Goal: Information Seeking & Learning: Learn about a topic

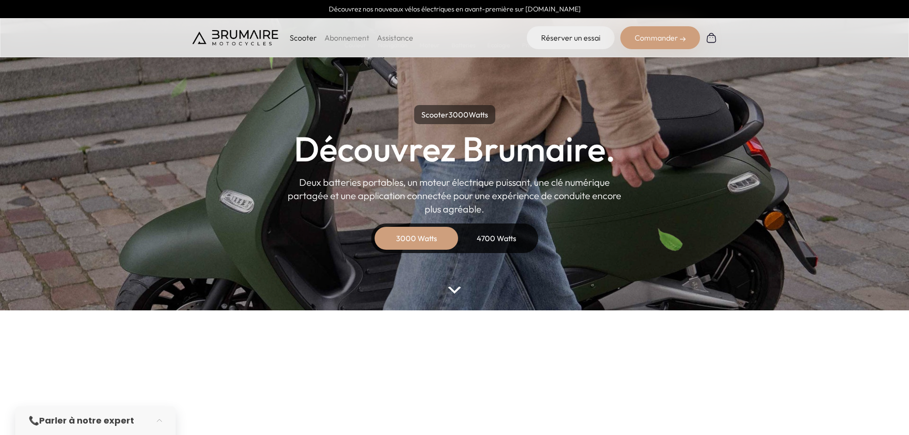
click at [479, 239] on div "4700 Watts" at bounding box center [497, 238] width 76 height 23
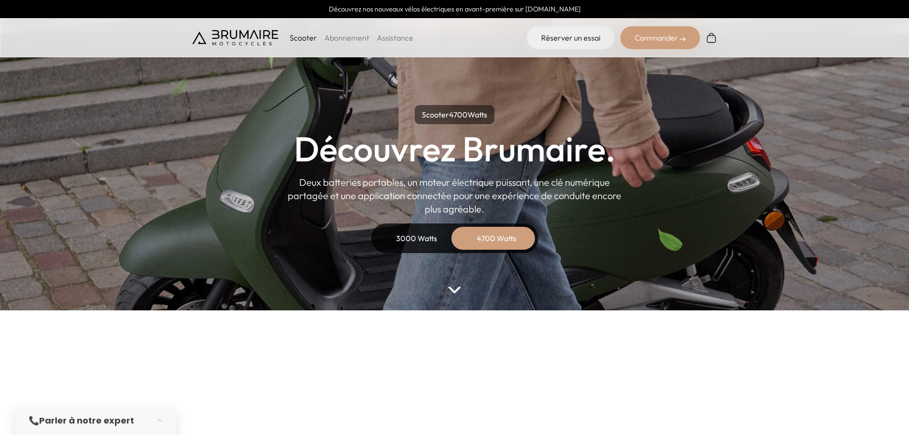
click at [434, 238] on div "3000 Watts" at bounding box center [416, 238] width 76 height 23
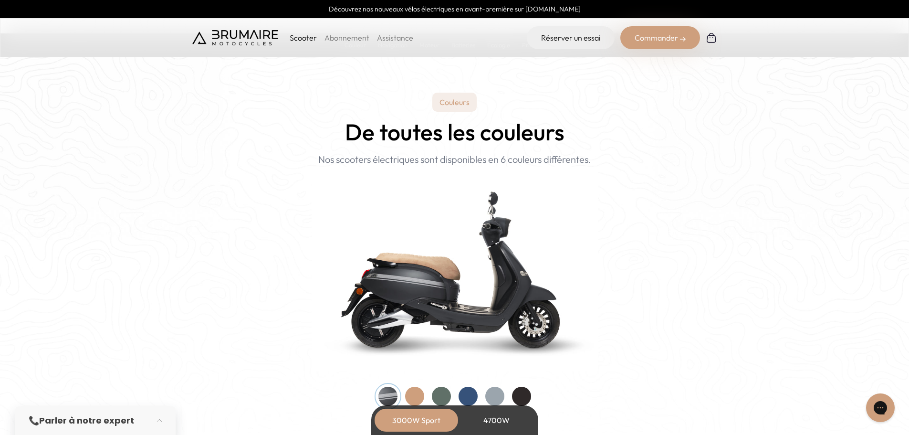
scroll to position [859, 0]
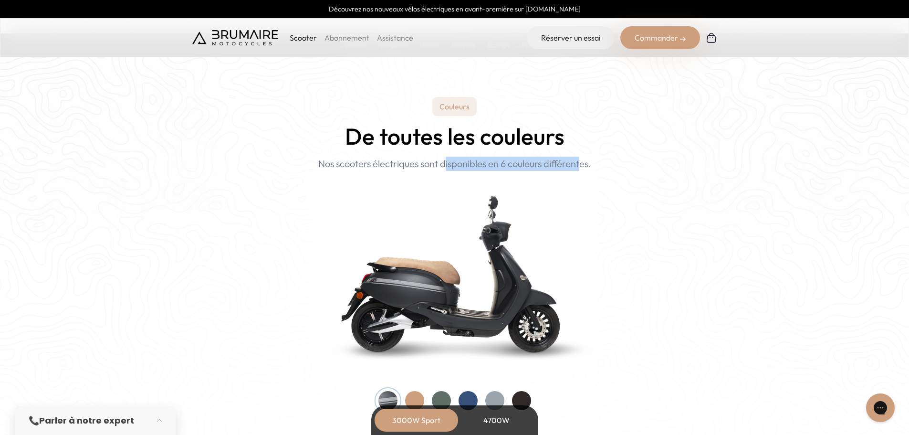
drag, startPoint x: 407, startPoint y: 162, endPoint x: 545, endPoint y: 161, distance: 137.4
click at [545, 161] on p "Nouveau ! Nos scooters électriques sont disponibles en 6 couleurs différentes." at bounding box center [454, 164] width 273 height 14
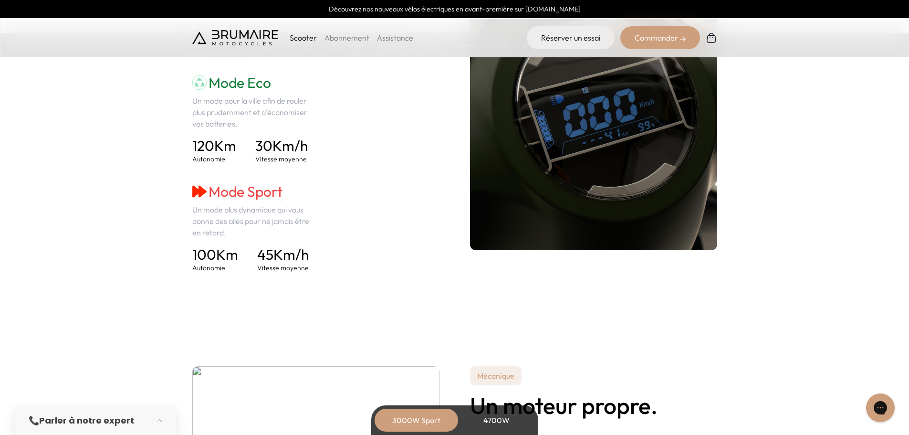
scroll to position [1336, 0]
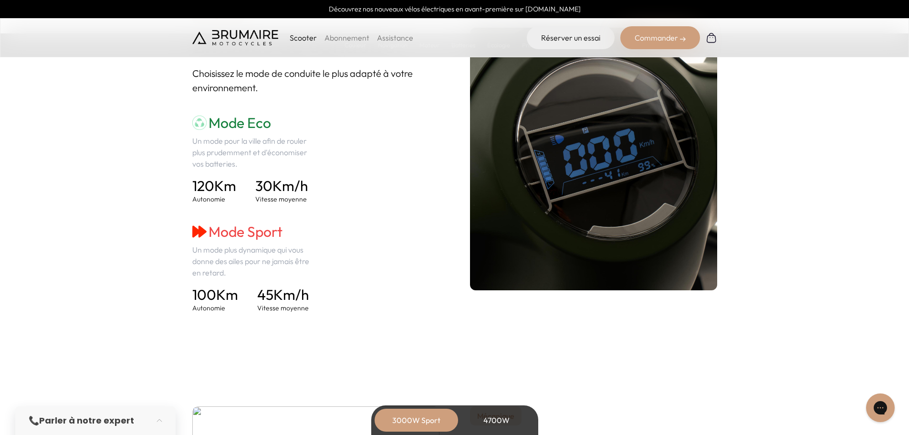
drag, startPoint x: 207, startPoint y: 190, endPoint x: 325, endPoint y: 294, distance: 157.2
click at [325, 294] on div "Mode Eco Un mode pour la ville afin de rouler plus prudemment et d'économiser v…" at bounding box center [315, 213] width 247 height 199
drag, startPoint x: 192, startPoint y: 298, endPoint x: 327, endPoint y: 306, distance: 135.7
click at [327, 306] on div "Mode Eco Un mode pour la ville afin de rouler plus prudemment et d'économiser v…" at bounding box center [315, 213] width 247 height 199
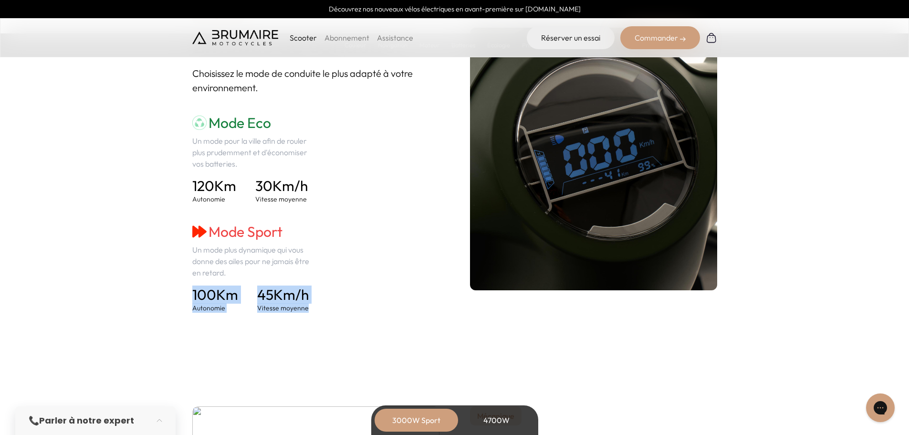
click at [328, 306] on div "Mode Eco Un mode pour la ville afin de rouler plus prudemment et d'économiser v…" at bounding box center [315, 213] width 247 height 199
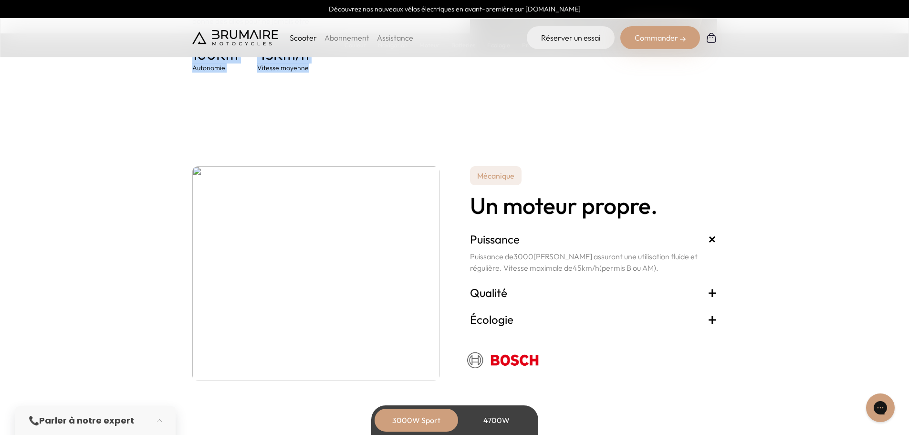
scroll to position [1623, 0]
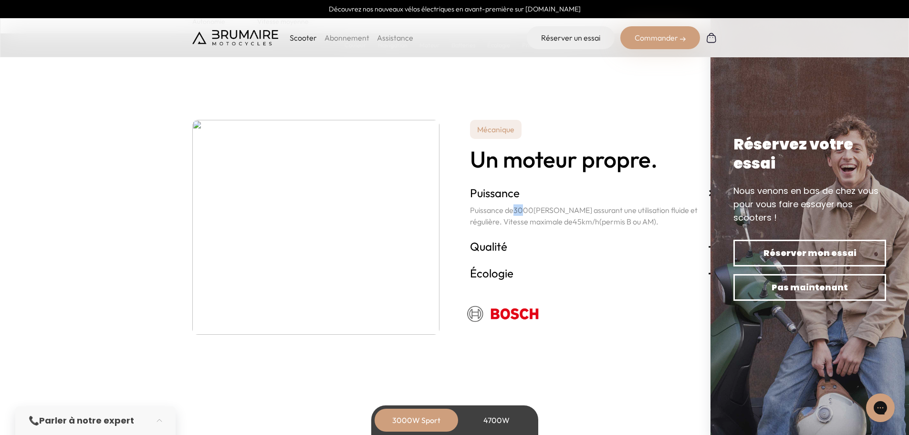
drag, startPoint x: 525, startPoint y: 213, endPoint x: 514, endPoint y: 212, distance: 11.0
click at [514, 212] on span "3000" at bounding box center [523, 210] width 20 height 10
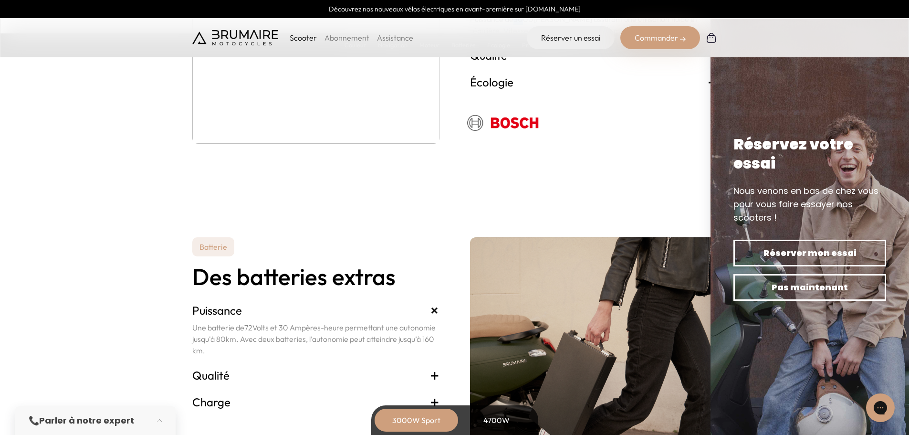
scroll to position [2004, 0]
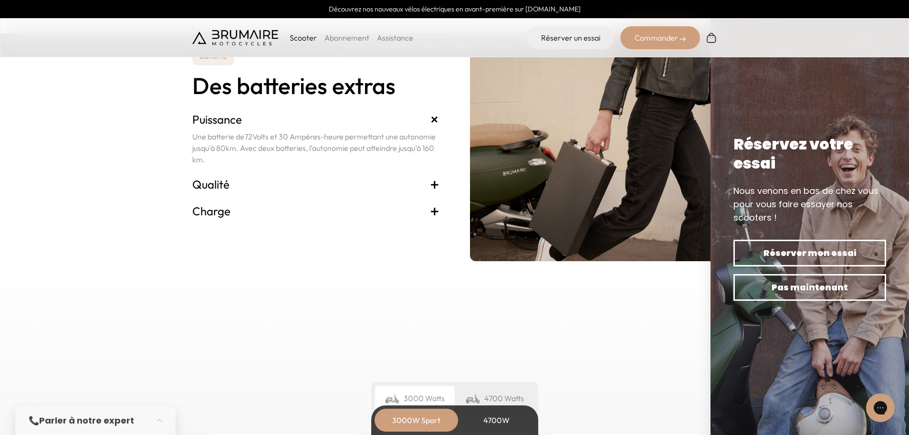
click at [243, 214] on h3 "Charge +" at bounding box center [315, 210] width 247 height 15
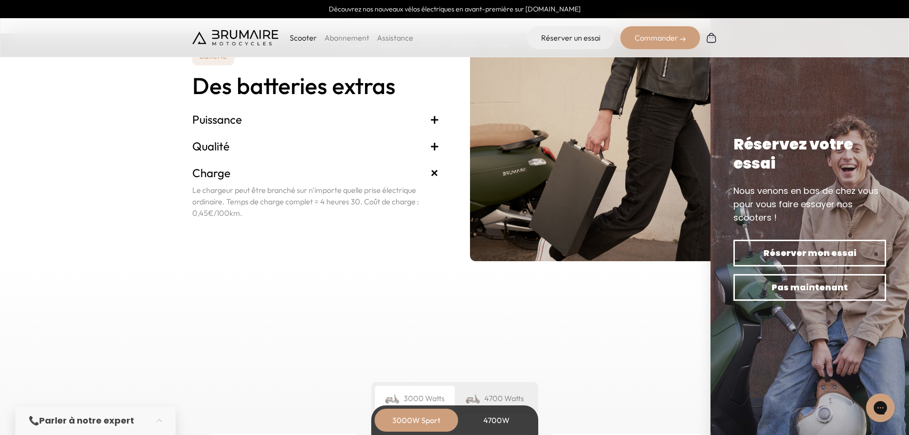
drag, startPoint x: 223, startPoint y: 195, endPoint x: 254, endPoint y: 216, distance: 37.1
click at [386, 210] on p "Le chargeur peut être branché sur n'importe quelle prise électrique ordinaire. …" at bounding box center [315, 201] width 247 height 34
click at [222, 216] on p "Le chargeur peut être branché sur n'importe quelle prise électrique ordinaire. …" at bounding box center [315, 201] width 247 height 34
click at [223, 207] on p "Le chargeur peut être branché sur n'importe quelle prise électrique ordinaire. …" at bounding box center [315, 201] width 247 height 34
drag, startPoint x: 194, startPoint y: 195, endPoint x: 252, endPoint y: 214, distance: 61.6
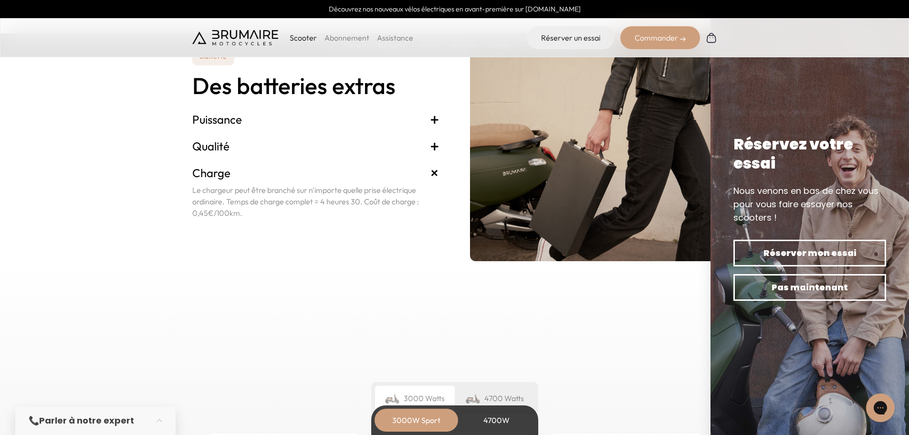
click at [252, 214] on p "Le chargeur peut être branché sur n'importe quelle prise électrique ordinaire. …" at bounding box center [315, 201] width 247 height 34
click at [245, 202] on p "Le chargeur peut être branché sur n'importe quelle prise électrique ordinaire. …" at bounding box center [315, 201] width 247 height 34
drag, startPoint x: 216, startPoint y: 197, endPoint x: 183, endPoint y: 186, distance: 34.1
click at [216, 197] on p "Le chargeur peut être branché sur n'importe quelle prise électrique ordinaire. …" at bounding box center [315, 201] width 247 height 34
click at [177, 191] on section "Batterie Des batteries extras Puissance + Une batterie de 72 Volts et 30 Ampère…" at bounding box center [454, 130] width 909 height 261
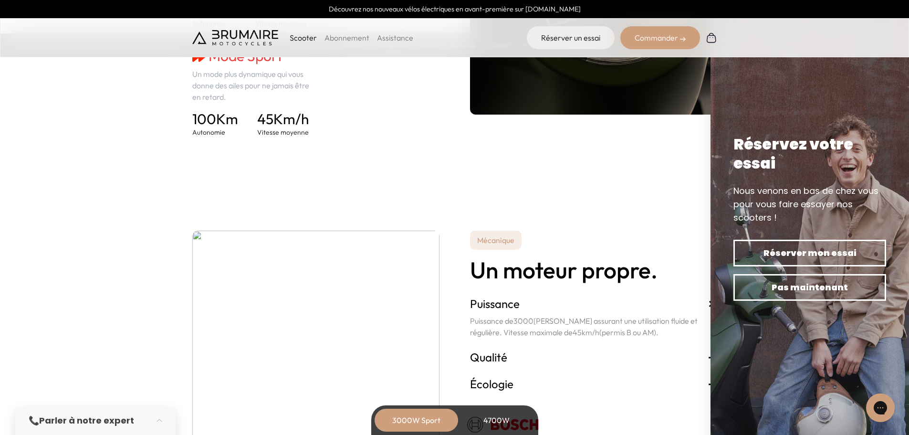
scroll to position [1527, 0]
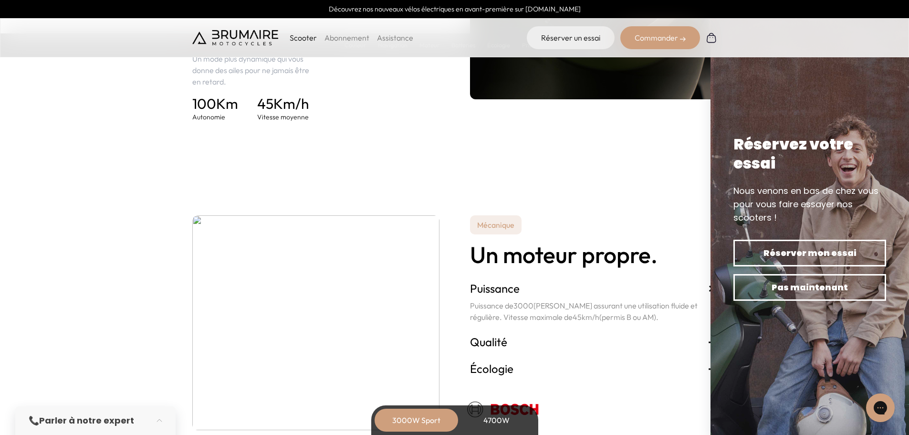
click at [494, 420] on div "4700W" at bounding box center [497, 420] width 76 height 23
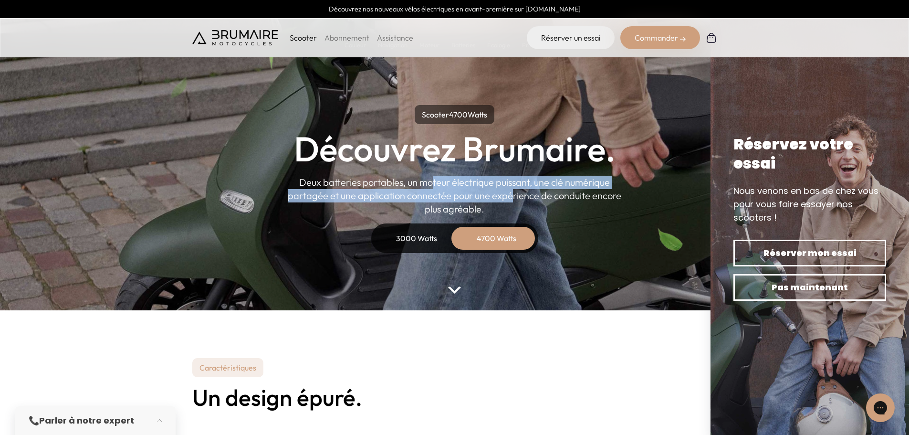
drag, startPoint x: 401, startPoint y: 175, endPoint x: 480, endPoint y: 191, distance: 79.9
click at [480, 191] on div "Scooter 4700 Watts Découvrez Brumaire. Deux batteries portables, un moteur élec…" at bounding box center [455, 179] width 430 height 148
click at [480, 191] on p "Deux batteries portables, un moteur électrique puissant, une clé numérique part…" at bounding box center [455, 196] width 334 height 40
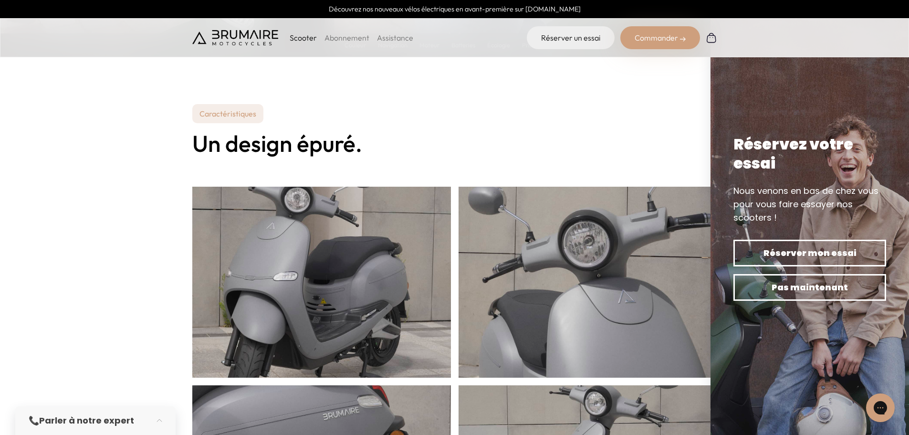
scroll to position [334, 0]
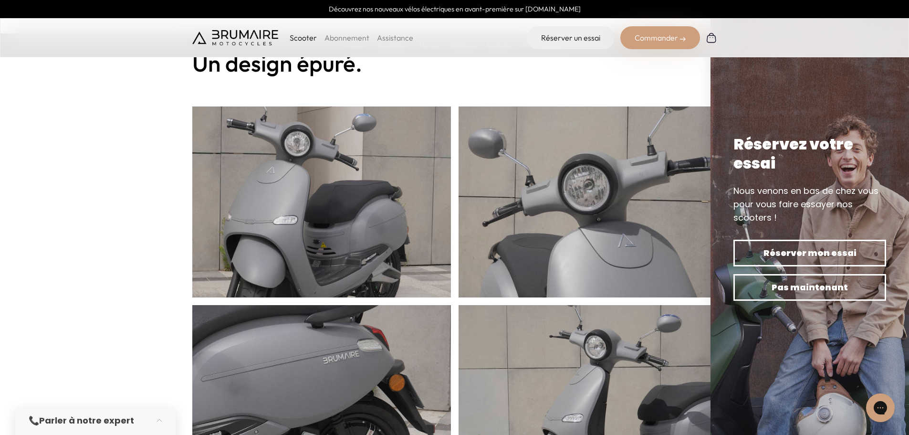
click at [346, 223] on img at bounding box center [321, 210] width 259 height 286
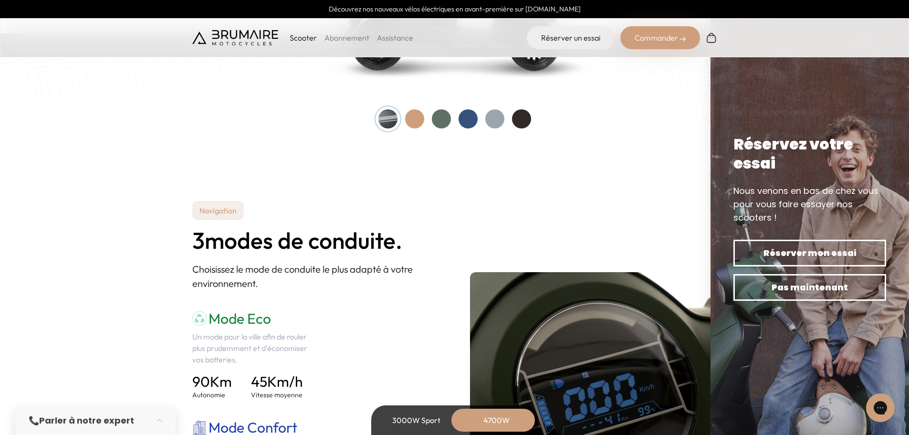
scroll to position [1241, 0]
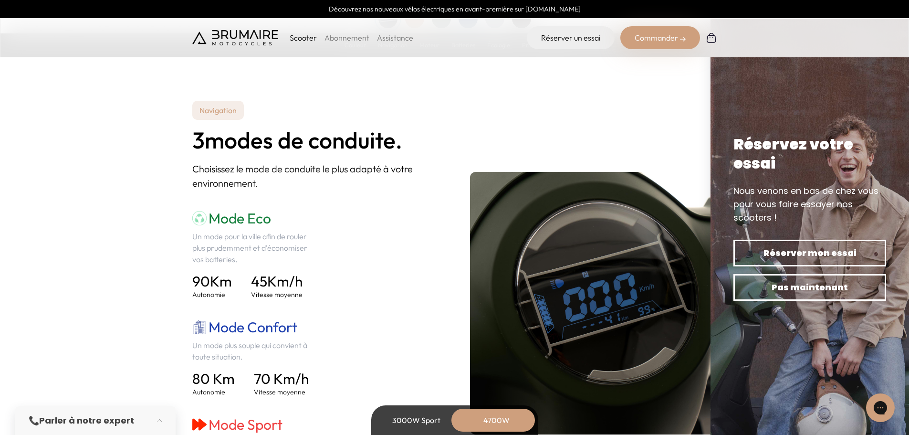
drag, startPoint x: 224, startPoint y: 224, endPoint x: 280, endPoint y: 257, distance: 64.6
click at [280, 257] on div "Mode Eco Un mode pour la ville afin de rouler plus prudemment et d'économiser v…" at bounding box center [254, 358] width 124 height 296
click at [278, 256] on p "Un mode pour la ville afin de rouler plus prudemment et d'économiser vos batter…" at bounding box center [254, 247] width 124 height 34
click at [261, 247] on p "Un mode pour la ville afin de rouler plus prudemment et d'économiser vos batter…" at bounding box center [254, 247] width 124 height 34
click at [263, 282] on span "45" at bounding box center [259, 281] width 16 height 18
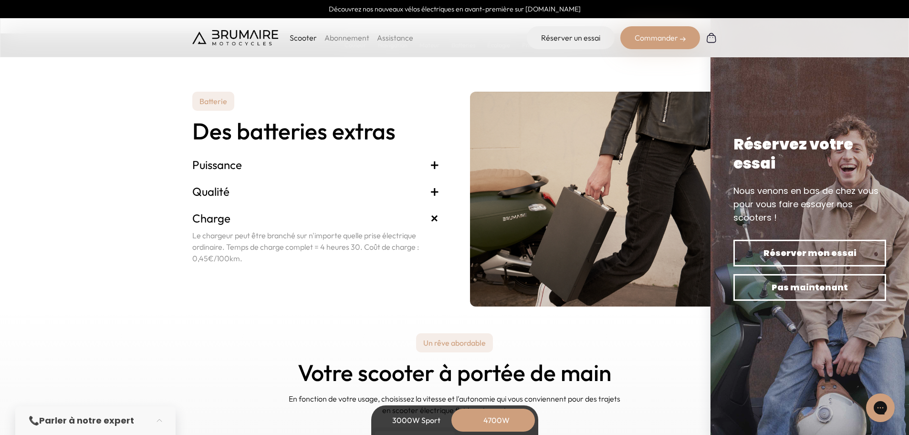
scroll to position [2004, 0]
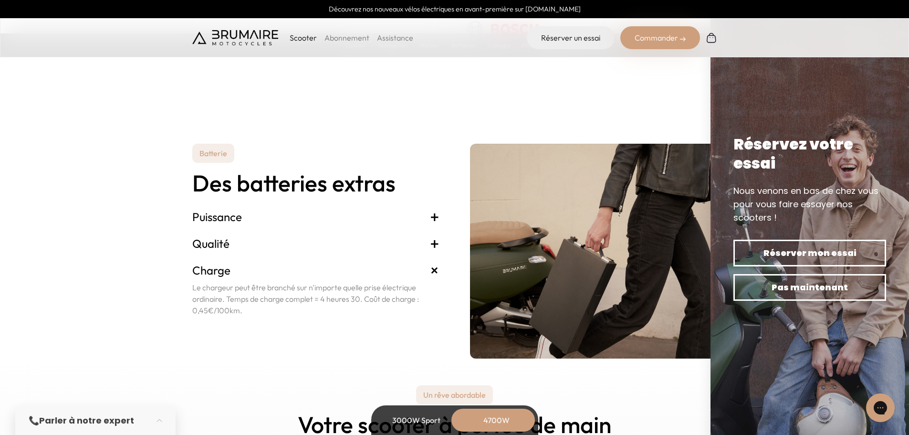
click at [431, 214] on span "+" at bounding box center [435, 216] width 10 height 15
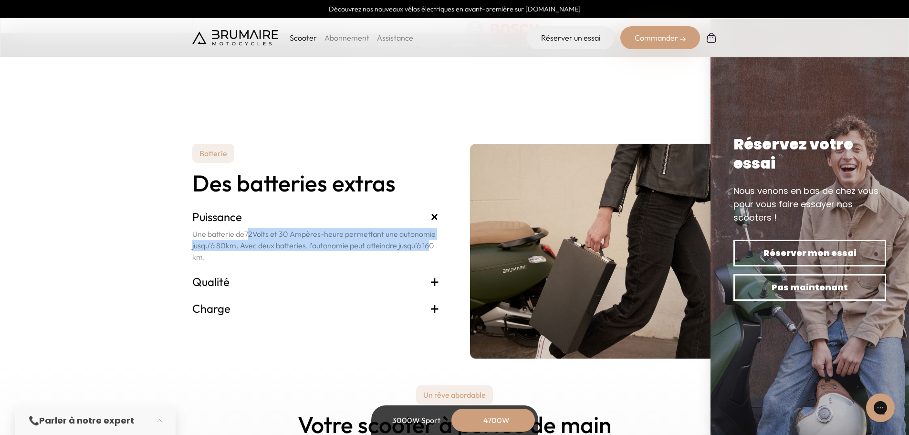
drag, startPoint x: 249, startPoint y: 238, endPoint x: 427, endPoint y: 249, distance: 178.8
click at [427, 249] on p "Une batterie de 72 Volts et 30 Ampères-heure permettant une autonomie jusqu'à 8…" at bounding box center [315, 245] width 247 height 34
click at [390, 243] on p "Une batterie de 72 Volts et 30 Ampères-heure permettant une autonomie jusqu'à 8…" at bounding box center [315, 245] width 247 height 34
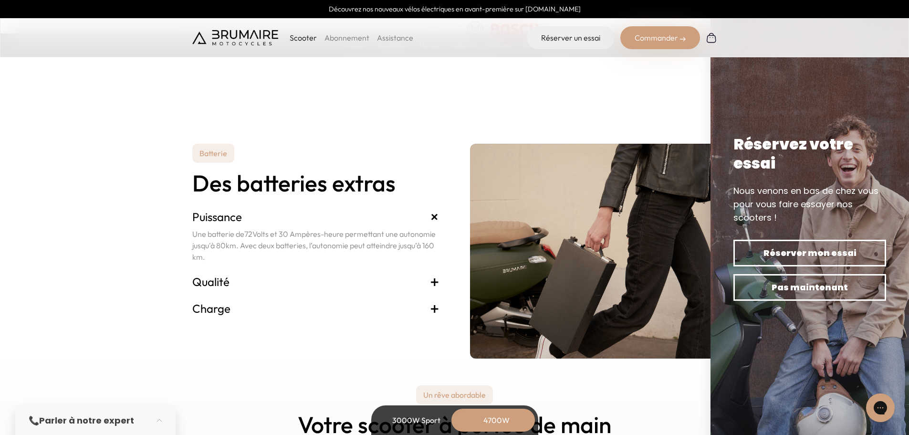
scroll to position [2052, 0]
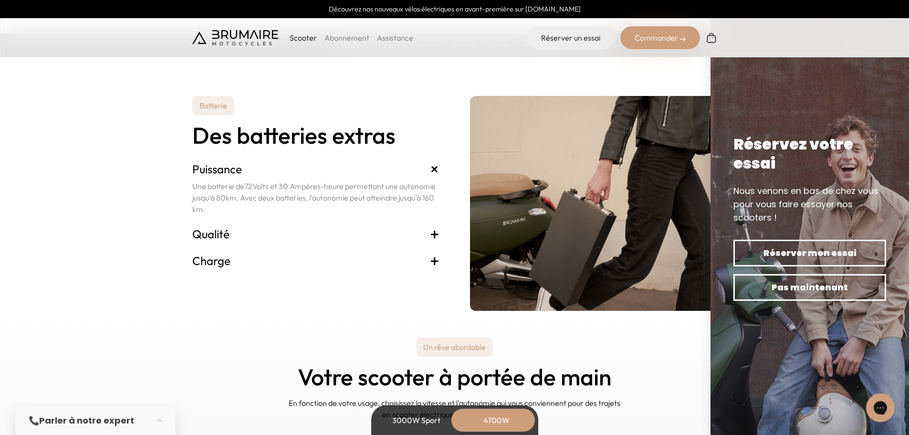
click at [357, 235] on h3 "Qualité +" at bounding box center [315, 233] width 247 height 15
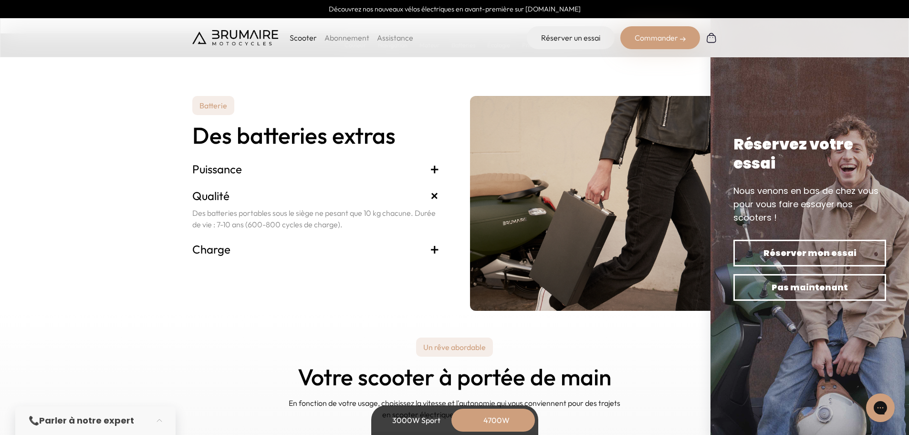
drag, startPoint x: 249, startPoint y: 216, endPoint x: 350, endPoint y: 223, distance: 101.4
click at [350, 223] on p "Des batteries portables sous le siège ne pesant que 10 kg chacune. Durée de vie…" at bounding box center [315, 218] width 247 height 23
click at [311, 223] on p "Des batteries portables sous le siège ne pesant que 10 kg chacune. Durée de vie…" at bounding box center [315, 218] width 247 height 23
click at [294, 246] on h3 "Charge +" at bounding box center [315, 248] width 247 height 15
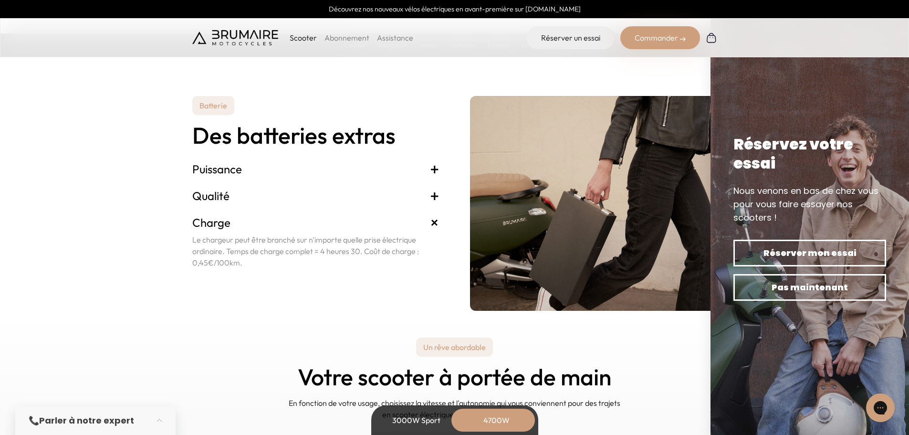
click at [293, 246] on p "Le chargeur peut être branché sur n'importe quelle prise électrique ordinaire. …" at bounding box center [315, 251] width 247 height 34
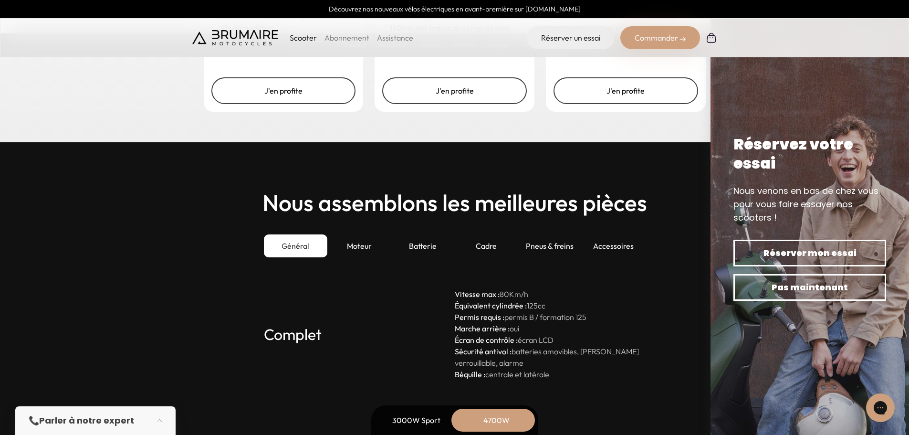
scroll to position [2625, 0]
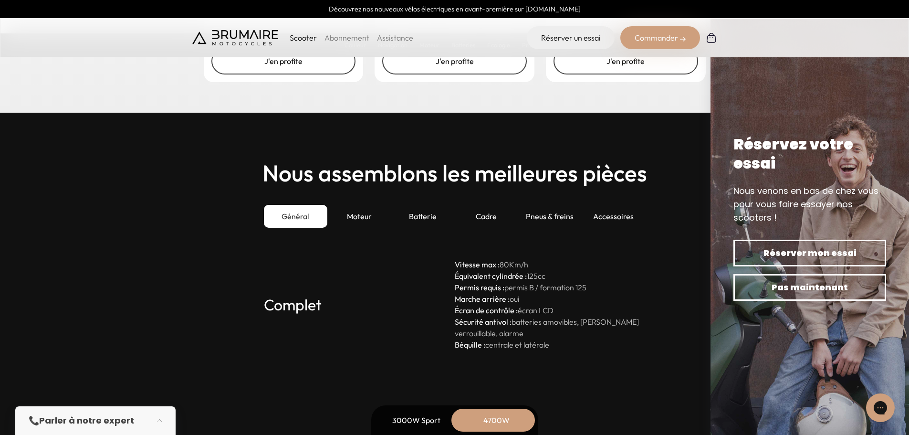
drag, startPoint x: 499, startPoint y: 279, endPoint x: 534, endPoint y: 335, distance: 66.6
click at [534, 335] on p "Vitesse max : 80 Km/h Équivalent cylindrée : 125 cc Permis requis : permis B / …" at bounding box center [550, 305] width 191 height 92
click at [519, 329] on p "Vitesse max : 80 Km/h Équivalent cylindrée : 125 cc Permis requis : permis B / …" at bounding box center [550, 305] width 191 height 92
click at [364, 216] on div "Moteur" at bounding box center [358, 216] width 63 height 23
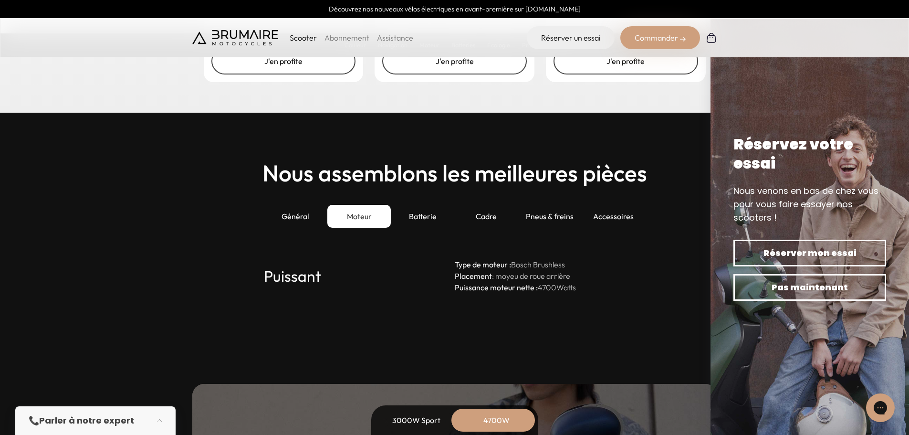
drag, startPoint x: 495, startPoint y: 271, endPoint x: 592, endPoint y: 283, distance: 97.7
click at [592, 283] on p "Type de moteur : Bosch Brushless Placement : moyeu de roue arrière Puissance mo…" at bounding box center [550, 276] width 191 height 34
click at [556, 276] on p "Type de moteur : Bosch Brushless Placement : moyeu de roue arrière Puissance mo…" at bounding box center [550, 276] width 191 height 34
click at [419, 221] on div "Batterie" at bounding box center [422, 216] width 63 height 23
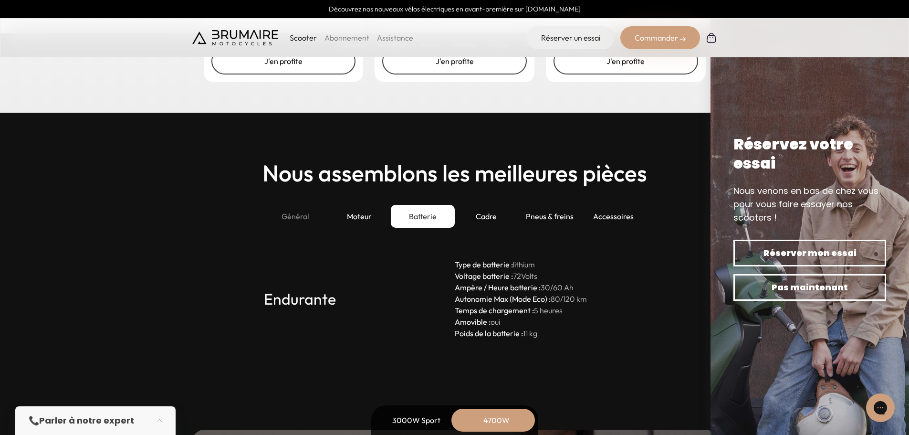
click at [300, 212] on div "Général" at bounding box center [295, 216] width 63 height 23
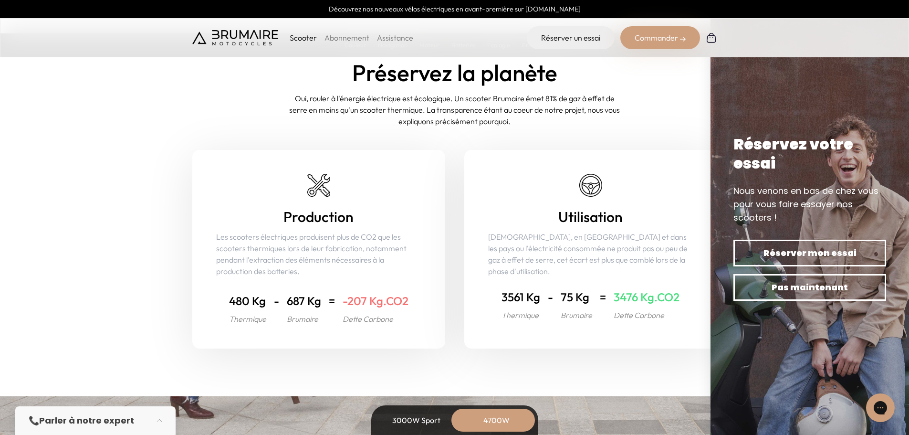
scroll to position [3818, 0]
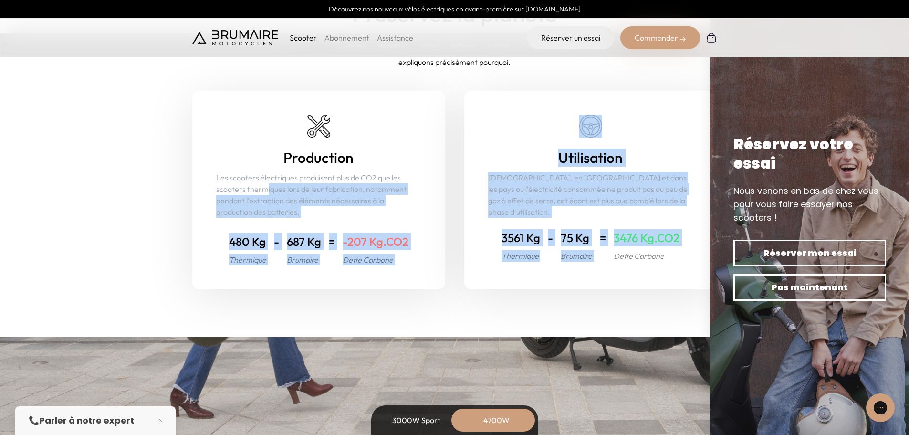
drag, startPoint x: 264, startPoint y: 186, endPoint x: 612, endPoint y: 261, distance: 356.3
click at [612, 261] on div "Production Les scooters électriques produisent plus de CO2 que les scooters the…" at bounding box center [454, 190] width 525 height 199
click at [612, 261] on div "Utilisation Néanmoins, en [GEOGRAPHIC_DATA] et dans les pays ou l'électricité c…" at bounding box center [590, 190] width 253 height 199
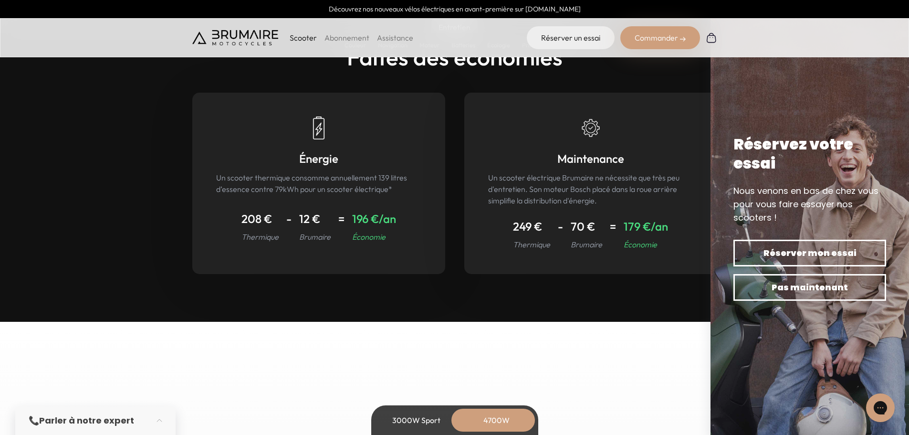
scroll to position [4295, 0]
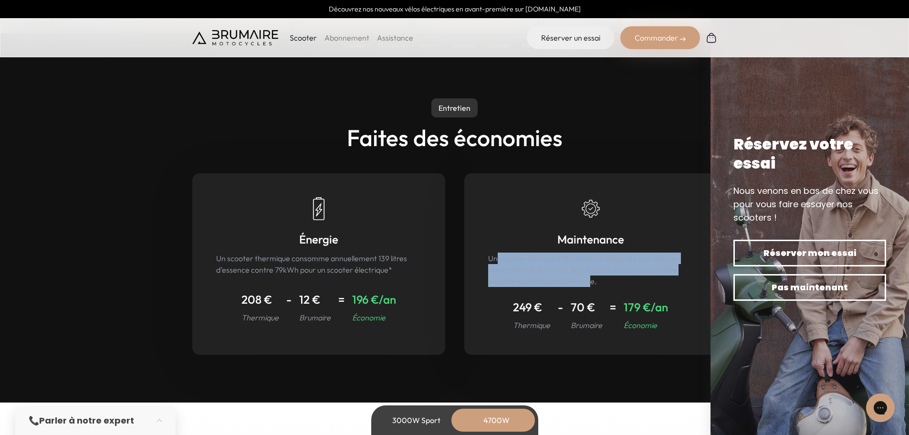
drag, startPoint x: 498, startPoint y: 263, endPoint x: 592, endPoint y: 278, distance: 95.1
click at [592, 278] on p "Un scooter électrique Brumaire ne nécessite que très peu d'entretien. Son moteu…" at bounding box center [590, 269] width 205 height 34
click at [573, 270] on p "Un scooter électrique Brumaire ne nécessite que très peu d'entretien. Son moteu…" at bounding box center [590, 269] width 205 height 34
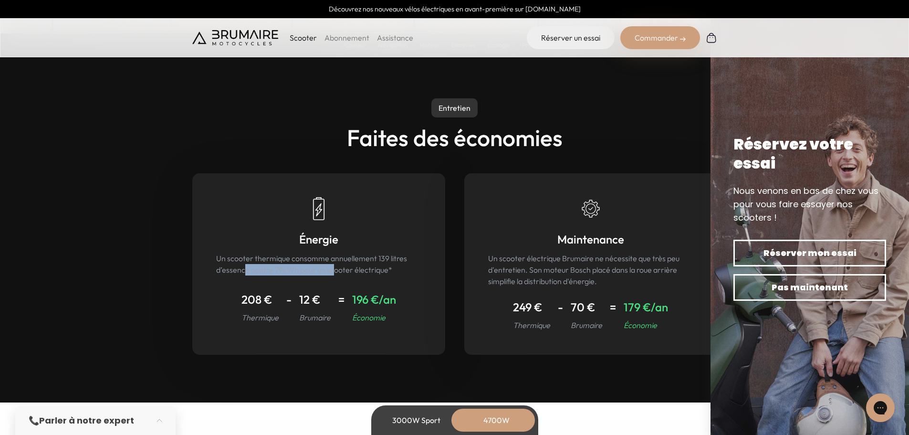
drag, startPoint x: 283, startPoint y: 264, endPoint x: 334, endPoint y: 271, distance: 51.5
click at [334, 271] on p "Un scooter thermique consomme annuellement 139 litres d’essence contre 79kWh po…" at bounding box center [318, 263] width 205 height 23
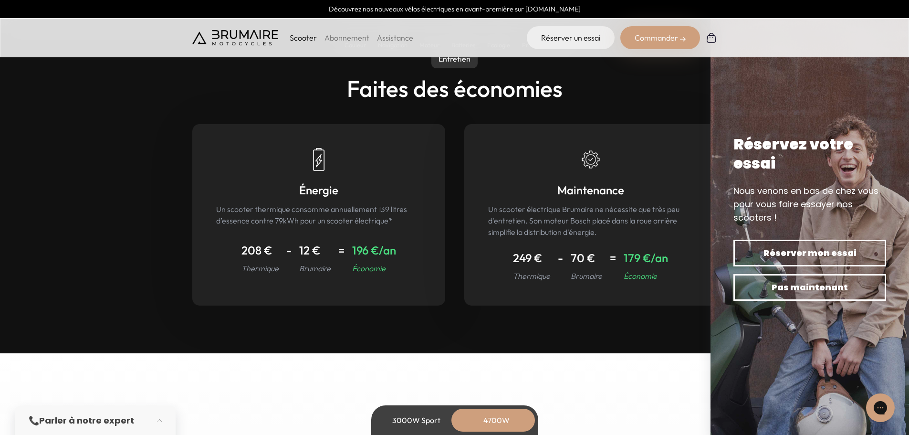
scroll to position [4390, 0]
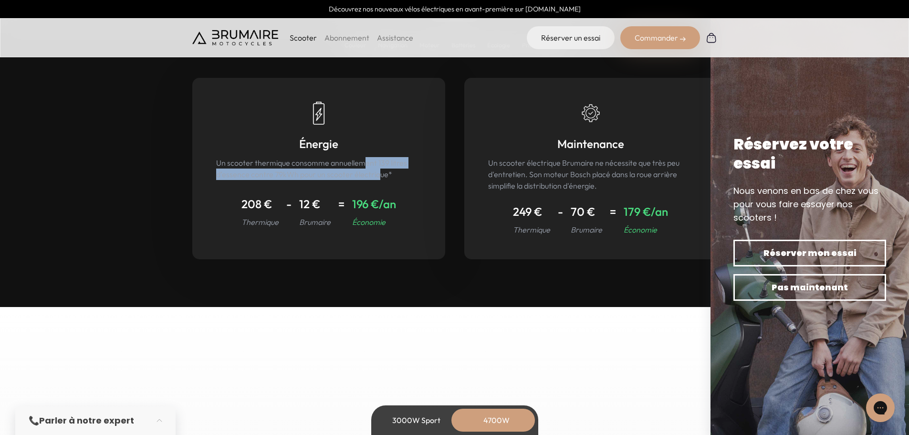
drag, startPoint x: 362, startPoint y: 167, endPoint x: 377, endPoint y: 173, distance: 16.3
click at [377, 173] on p "Un scooter thermique consomme annuellement 139 litres d’essence contre 79kWh po…" at bounding box center [318, 168] width 205 height 23
drag, startPoint x: 373, startPoint y: 176, endPoint x: 222, endPoint y: 175, distance: 150.3
click at [222, 175] on p "Un scooter thermique consomme annuellement 139 litres d’essence contre 79kWh po…" at bounding box center [318, 168] width 205 height 23
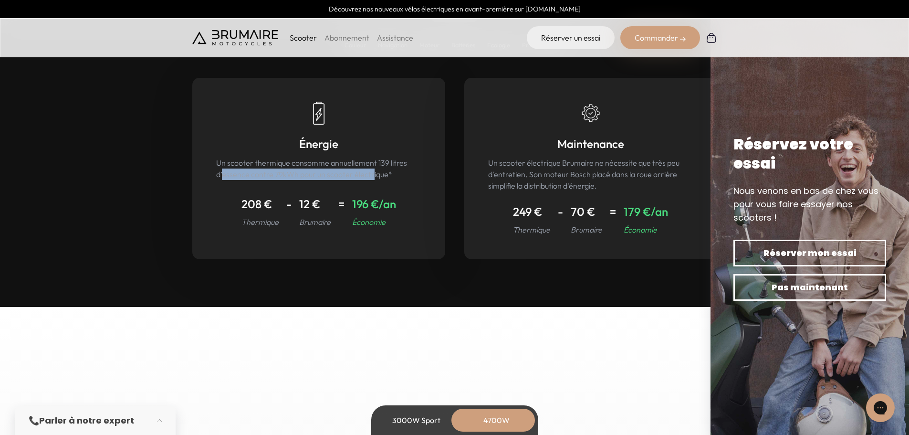
click at [222, 175] on p "Un scooter thermique consomme annuellement 139 litres d’essence contre 79kWh po…" at bounding box center [318, 168] width 205 height 23
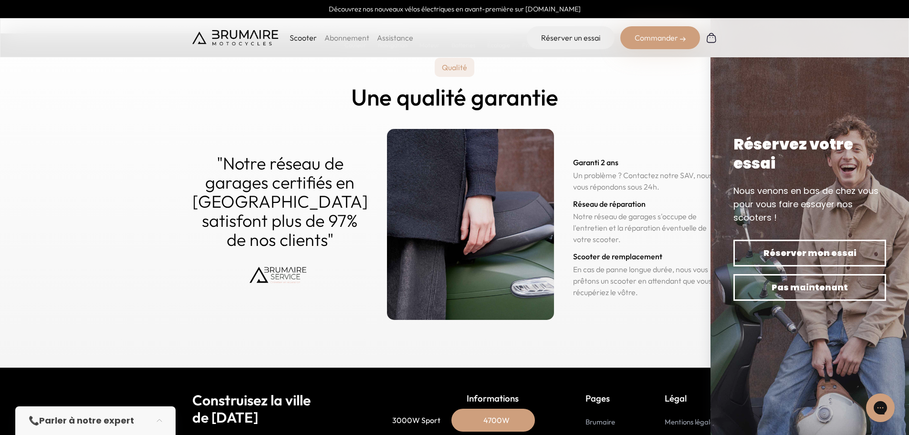
scroll to position [4660, 0]
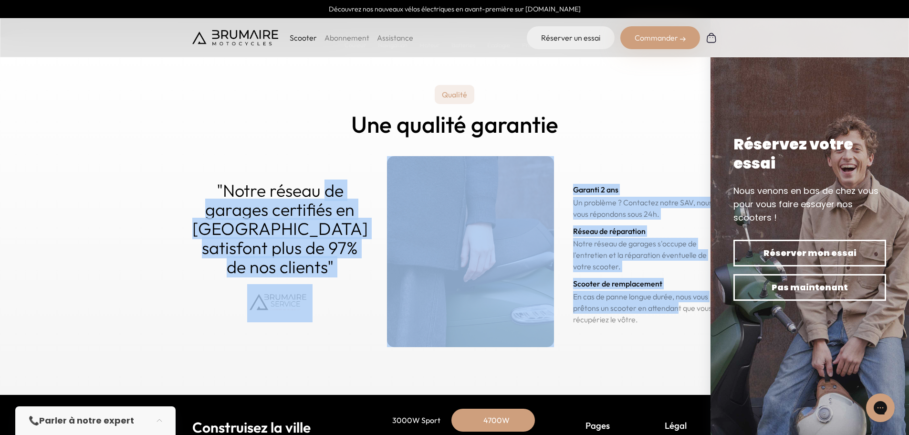
drag, startPoint x: 234, startPoint y: 190, endPoint x: 617, endPoint y: 297, distance: 397.4
click at [617, 297] on div ""Notre réseau de garages certifiés en [GEOGRAPHIC_DATA] satisfont plus de 97% d…" at bounding box center [454, 251] width 525 height 191
